Goal: Information Seeking & Learning: Learn about a topic

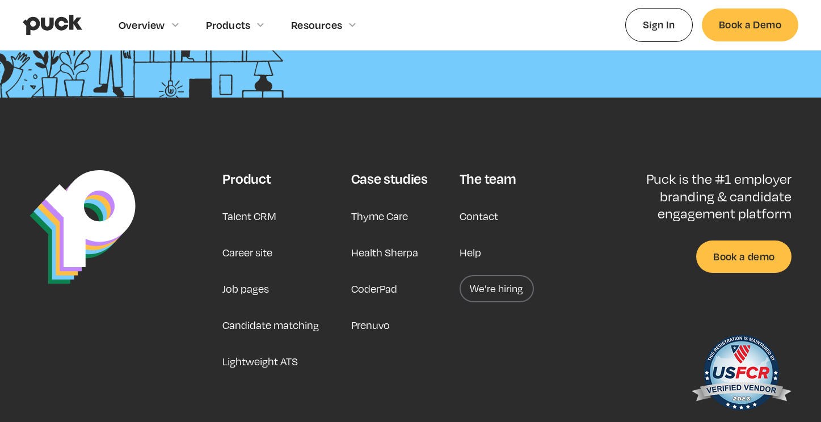
scroll to position [2947, 0]
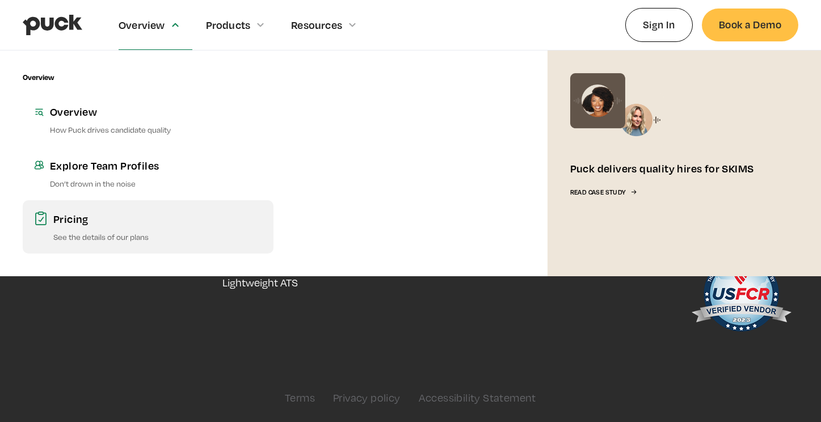
click at [88, 215] on div "Pricing" at bounding box center [157, 219] width 209 height 14
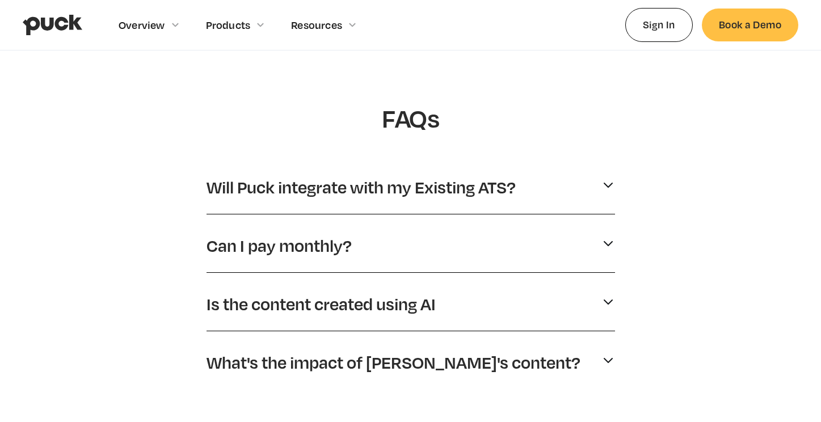
scroll to position [516, 0]
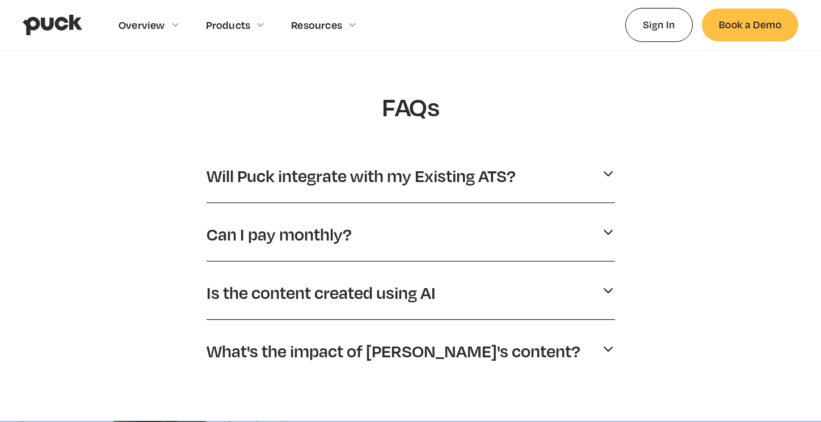
click at [261, 159] on div "Will Puck integrate with my Existing ATS? Yes. We integrate with many existing …" at bounding box center [410, 178] width 408 height 49
click at [264, 173] on p "Will Puck integrate with my Existing ATS?" at bounding box center [360, 176] width 309 height 22
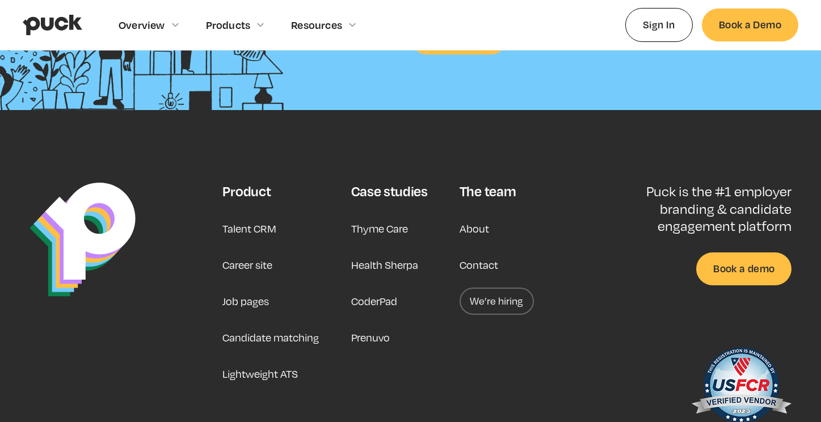
scroll to position [1193, 0]
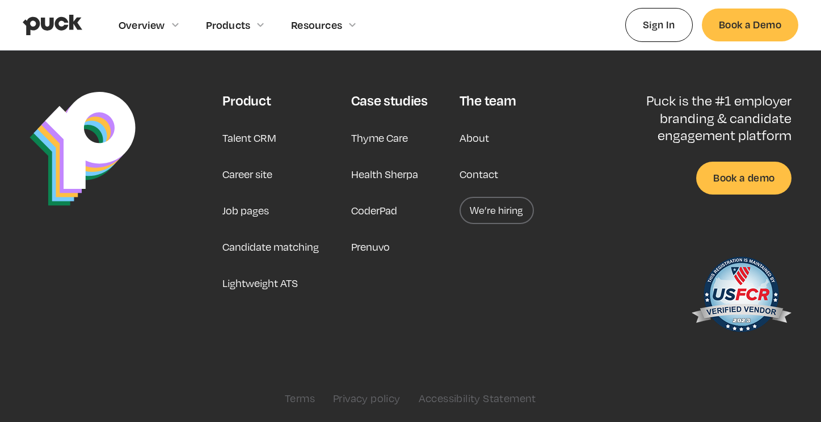
click at [252, 132] on link "Talent CRM" at bounding box center [249, 137] width 54 height 27
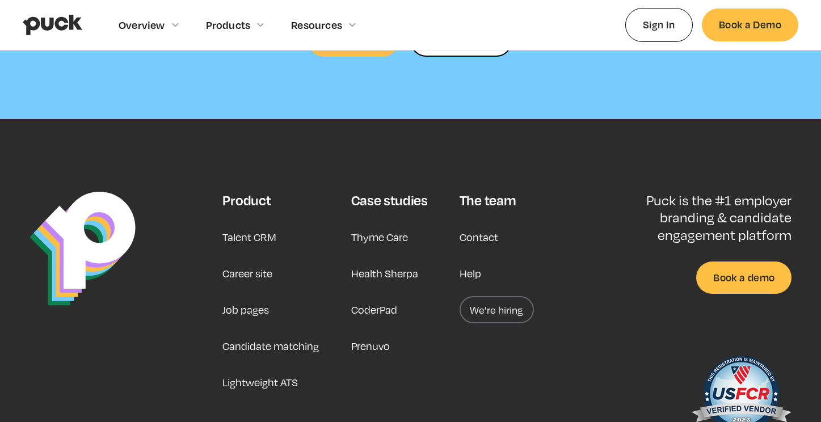
scroll to position [3610, 0]
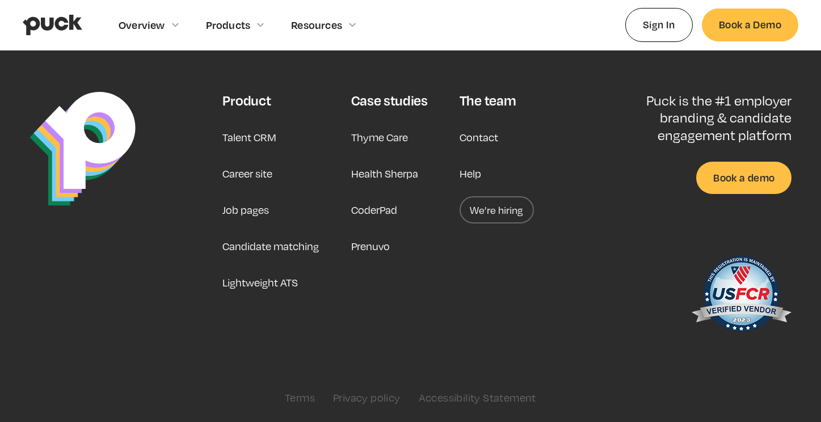
click at [254, 172] on link "Career site" at bounding box center [247, 173] width 50 height 27
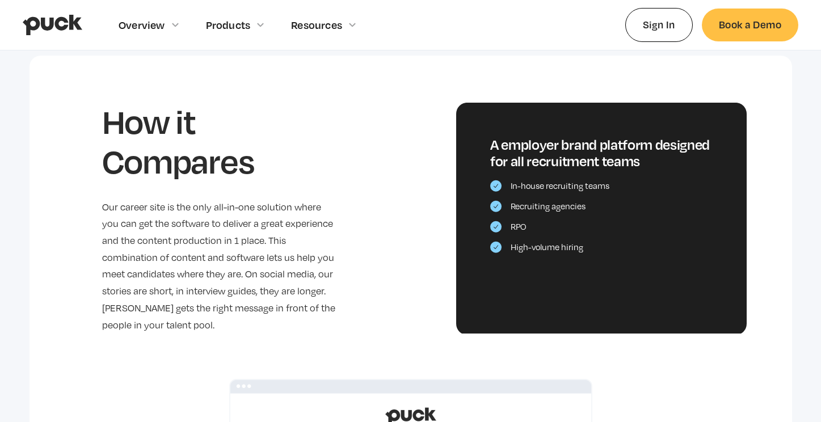
scroll to position [2575, 0]
